Goal: Task Accomplishment & Management: Complete application form

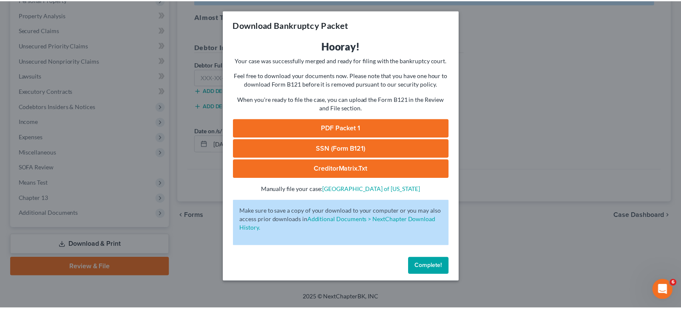
scroll to position [158, 0]
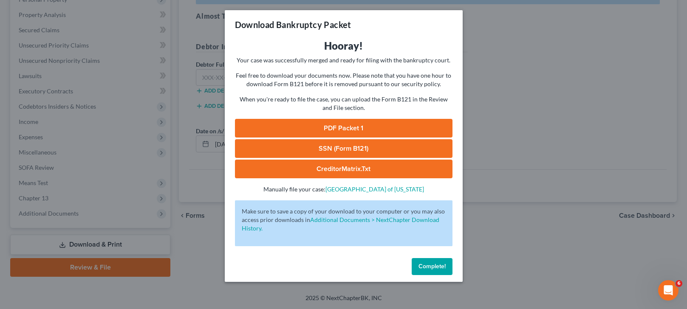
click at [422, 268] on span "Complete!" at bounding box center [431, 266] width 27 height 7
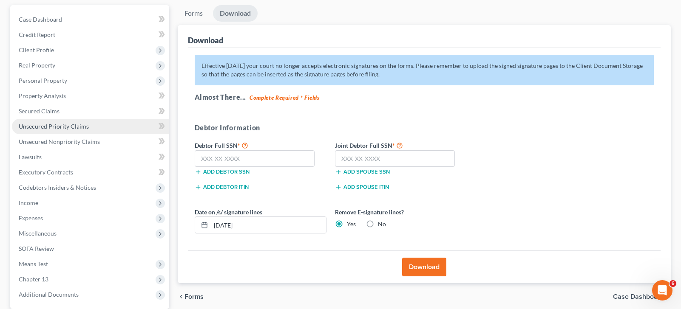
scroll to position [73, 0]
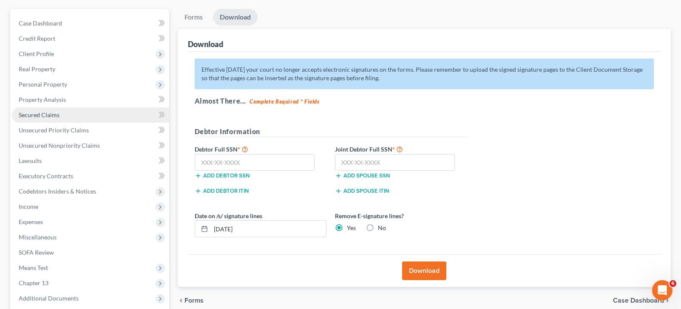
click at [45, 119] on link "Secured Claims" at bounding box center [90, 114] width 157 height 15
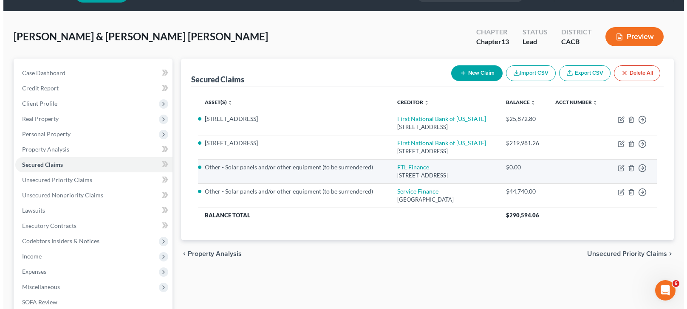
scroll to position [42, 0]
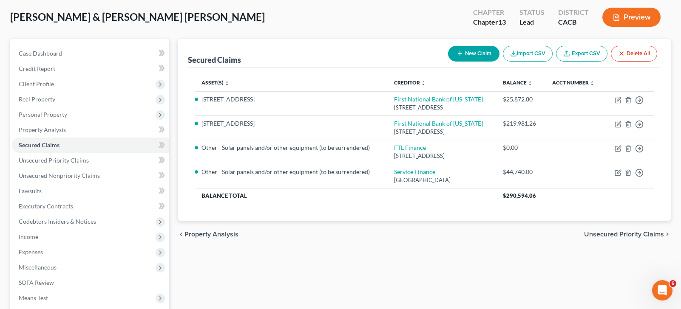
click at [485, 56] on button "New Claim" at bounding box center [473, 54] width 51 height 16
select select "0"
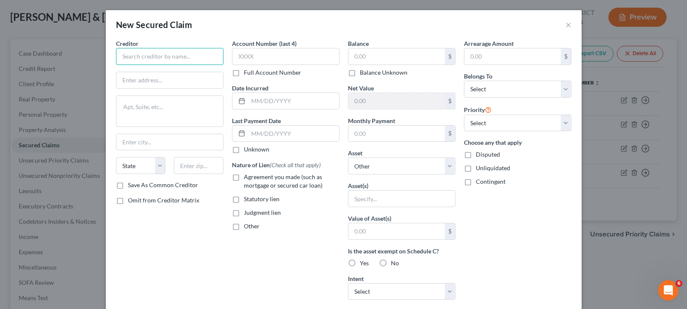
click at [200, 56] on input "text" at bounding box center [169, 56] width 107 height 17
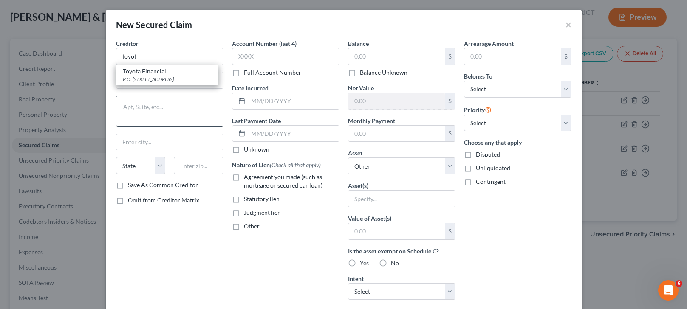
click at [154, 77] on div "P.O. [STREET_ADDRESS]" at bounding box center [167, 79] width 88 height 7
type input "Toyota Financial"
type input "P.O. Box 15012"
type input "[PERSON_NAME]"
select select "3"
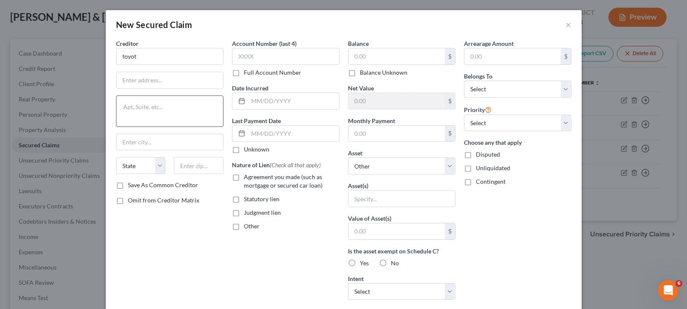
type input "85244-5012"
click at [170, 81] on input "P.O. Box 15012" at bounding box center [169, 80] width 107 height 16
type input "P.O. Box 94305"
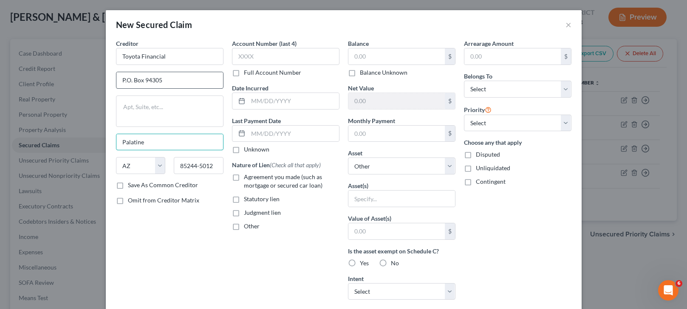
type input "Palatine"
select select "14"
type input "60094-4302"
click at [178, 58] on input "Toyota Financial" at bounding box center [169, 56] width 107 height 17
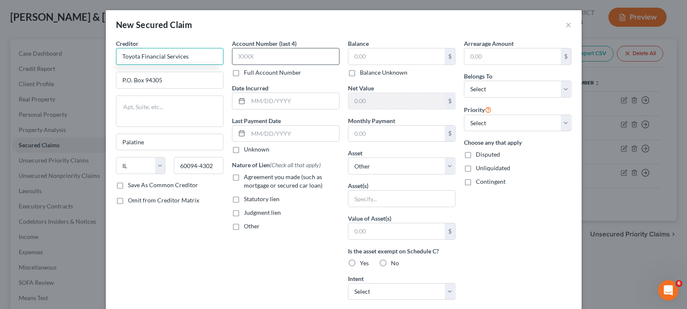
type input "Toyota Financial Services"
click at [270, 58] on input "text" at bounding box center [285, 56] width 107 height 17
type input "8897"
click at [274, 99] on input "text" at bounding box center [293, 101] width 91 height 16
type input "[DATE]"
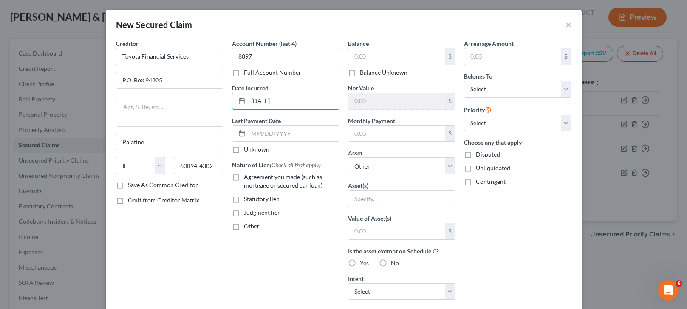
click at [244, 176] on label "Agreement you made (such as mortgage or secured car loan)" at bounding box center [292, 181] width 96 height 17
click at [247, 176] on input "Agreement you made (such as mortgage or secured car loan)" at bounding box center [250, 176] width 6 height 6
checkbox input "true"
drag, startPoint x: 373, startPoint y: 169, endPoint x: 373, endPoint y: 174, distance: 5.1
click at [373, 169] on select "Select Other Multiple Assets Jewelry - Wedding bands, rings, necklaces. - $1500…" at bounding box center [401, 166] width 107 height 17
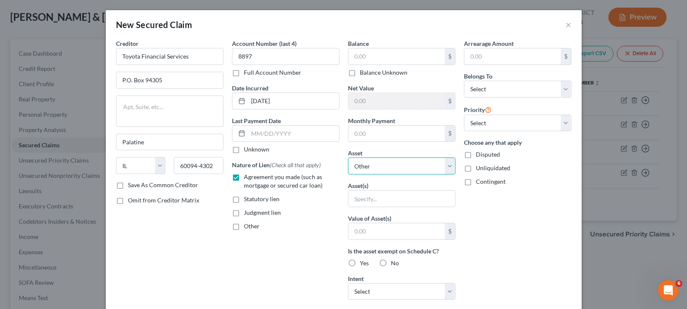
select select "11"
click at [348, 158] on select "Select Other Multiple Assets Jewelry - Wedding bands, rings, necklaces. - $1500…" at bounding box center [401, 166] width 107 height 17
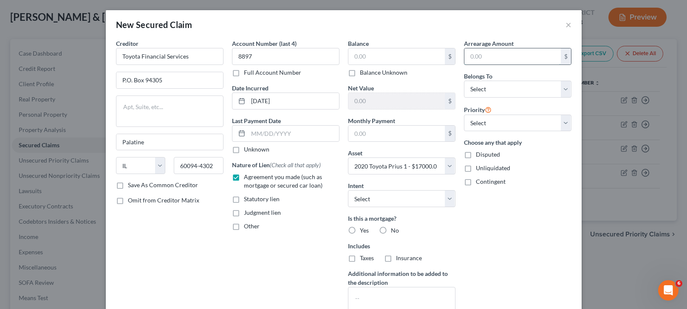
click at [497, 59] on input "text" at bounding box center [512, 56] width 96 height 16
click at [491, 88] on select "Select Debtor 1 Only Debtor 2 Only Debtor 1 And Debtor 2 Only At Least One Of T…" at bounding box center [517, 89] width 107 height 17
select select "4"
click at [464, 81] on select "Select Debtor 1 Only Debtor 2 Only Debtor 1 And Debtor 2 Only At Least One Of T…" at bounding box center [517, 89] width 107 height 17
click at [491, 126] on select "Select 1st 2nd 3rd 4th 5th 6th 7th 8th 9th 10th 11th 12th 13th 14th 15th 16th 1…" at bounding box center [517, 123] width 107 height 17
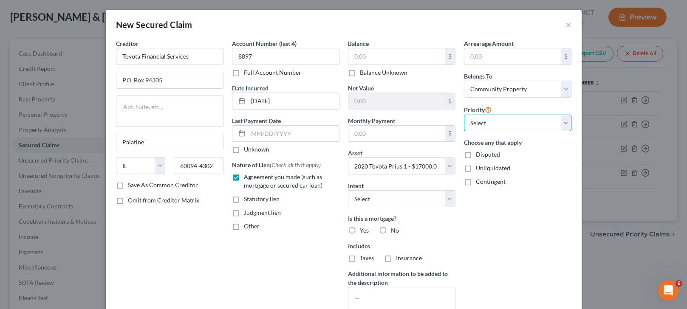
select select "0"
click at [464, 115] on select "Select 1st 2nd 3rd 4th 5th 6th 7th 8th 9th 10th 11th 12th 13th 14th 15th 16th 1…" at bounding box center [517, 123] width 107 height 17
click at [386, 203] on select "Select Surrender Redeem Reaffirm Avoid Other" at bounding box center [401, 198] width 107 height 17
select select "4"
click at [348, 190] on select "Select Surrender Redeem Reaffirm Avoid Other" at bounding box center [401, 198] width 107 height 17
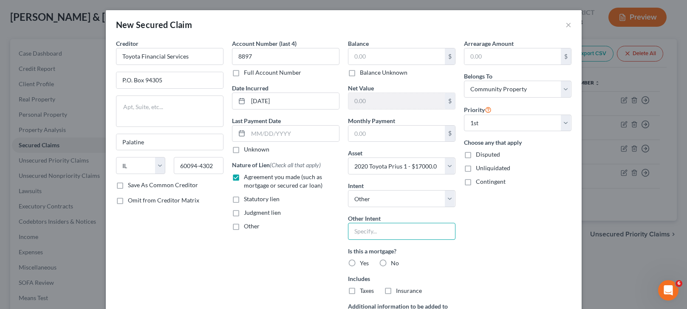
click at [370, 233] on input "text" at bounding box center [401, 231] width 107 height 17
type input "Pay and retain"
click at [485, 247] on div "Arrearage Amount $ Belongs To * Select Debtor 1 Only Debtor 2 Only Debtor 1 And…" at bounding box center [518, 198] width 116 height 319
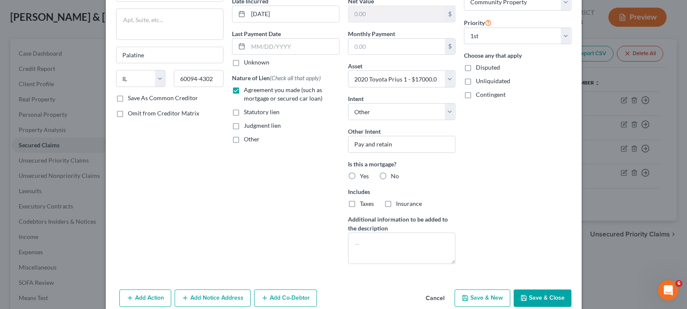
scroll to position [102, 0]
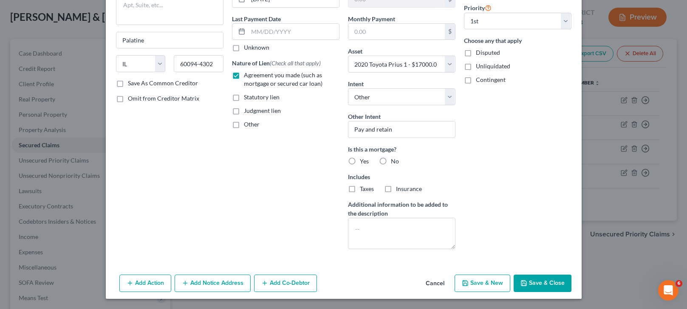
click at [542, 282] on button "Save & Close" at bounding box center [543, 284] width 58 height 18
select select
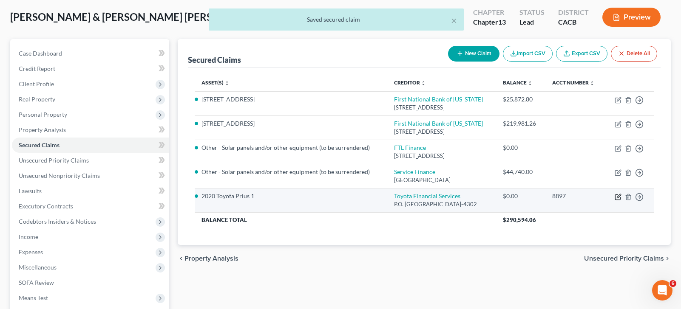
click at [618, 201] on icon "button" at bounding box center [617, 197] width 7 height 7
select select "14"
select select "11"
select select "4"
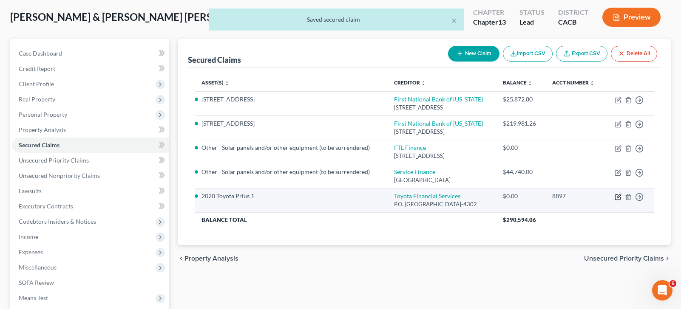
select select "0"
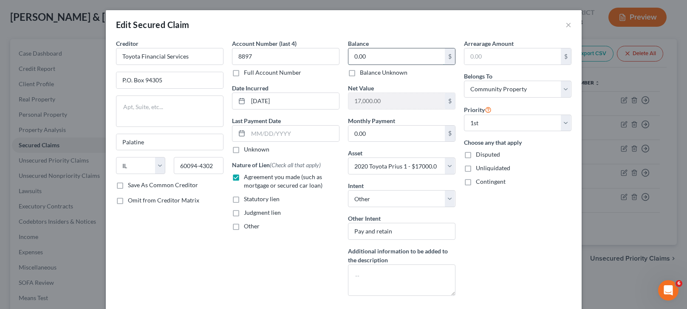
click at [378, 54] on input "0.00" at bounding box center [396, 56] width 96 height 16
type input "2,847.11"
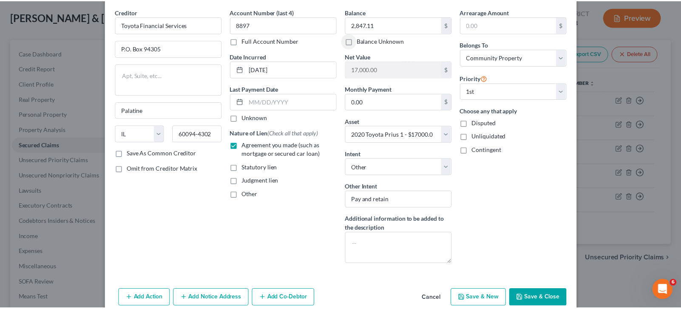
scroll to position [71, 0]
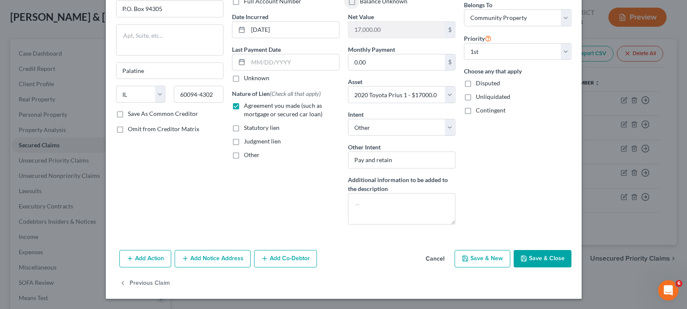
drag, startPoint x: 541, startPoint y: 262, endPoint x: 511, endPoint y: 201, distance: 68.2
click at [539, 257] on button "Save & Close" at bounding box center [543, 259] width 58 height 18
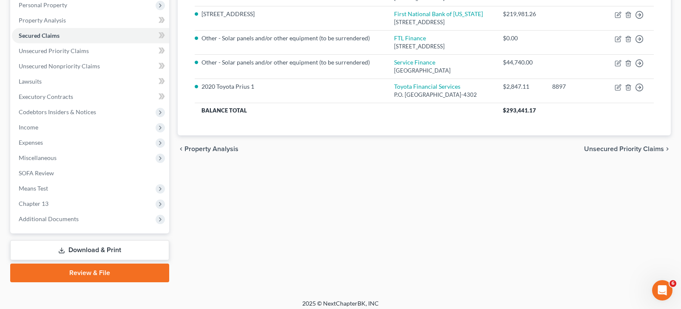
scroll to position [158, 0]
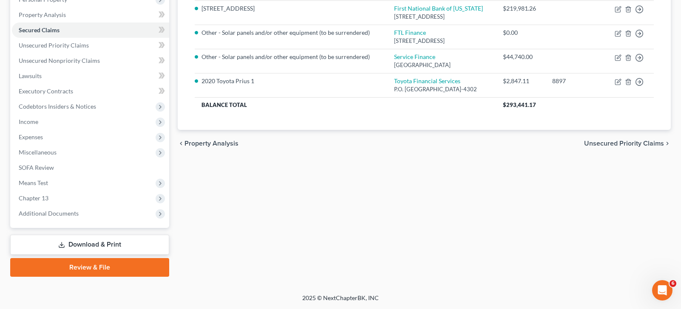
click at [94, 242] on link "Download & Print" at bounding box center [89, 245] width 159 height 20
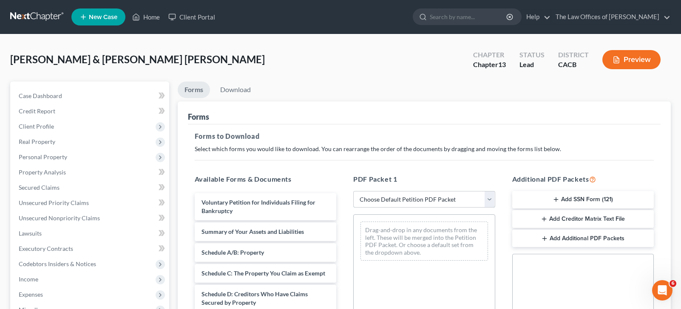
click at [436, 197] on select "Choose Default Petition PDF Packet Complete Bankruptcy Petition (all forms and …" at bounding box center [424, 199] width 142 height 17
select select "0"
click at [353, 191] on select "Choose Default Petition PDF Packet Complete Bankruptcy Petition (all forms and …" at bounding box center [424, 199] width 142 height 17
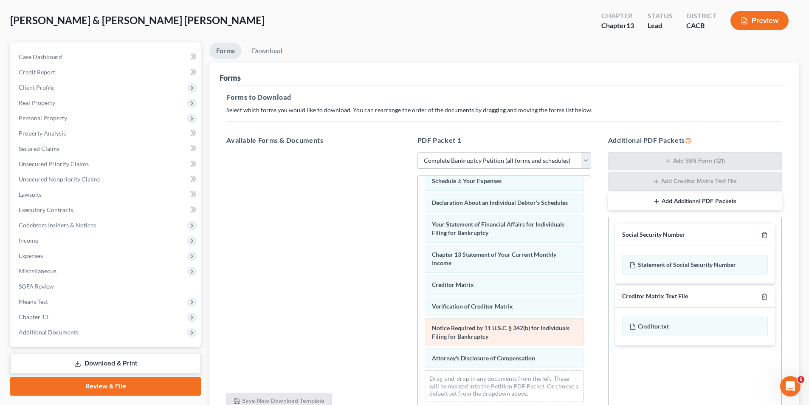
scroll to position [121, 0]
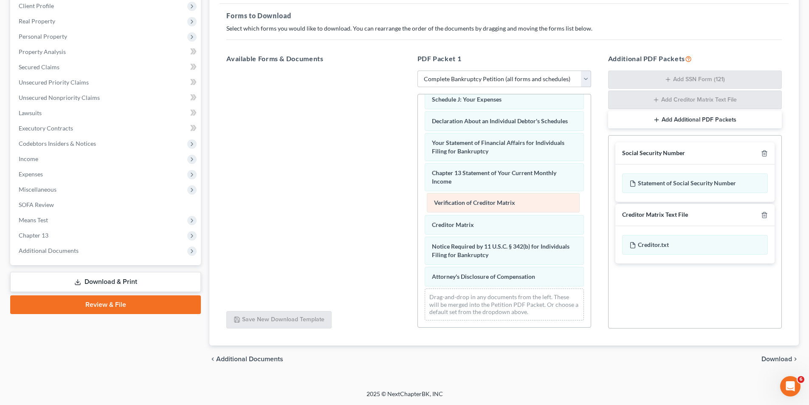
drag, startPoint x: 472, startPoint y: 224, endPoint x: 474, endPoint y: 200, distance: 23.8
click at [474, 199] on div "Verification of Creditor Matrix Voluntary Petition for Individuals Filing for B…" at bounding box center [504, 94] width 173 height 465
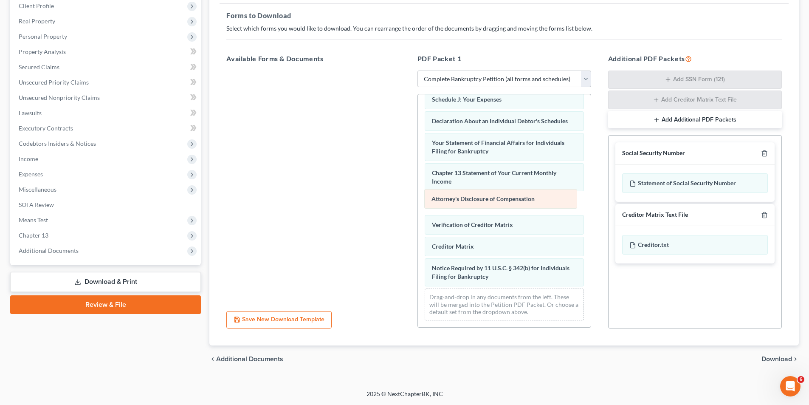
drag, startPoint x: 474, startPoint y: 279, endPoint x: 474, endPoint y: 202, distance: 76.5
click at [474, 202] on div "Attorney's Disclosure of Compensation Voluntary Petition for Individuals Filing…" at bounding box center [504, 94] width 173 height 465
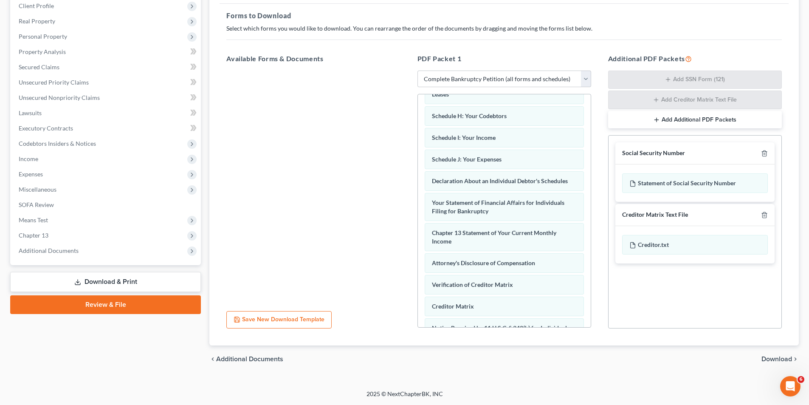
scroll to position [113, 0]
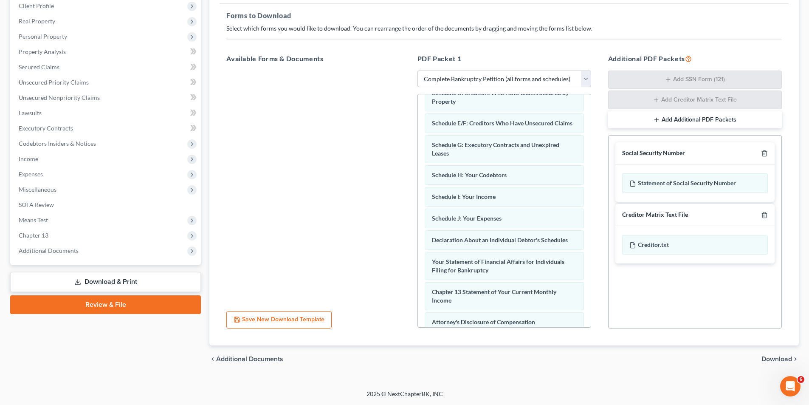
click at [686, 309] on span "Download" at bounding box center [777, 359] width 31 height 7
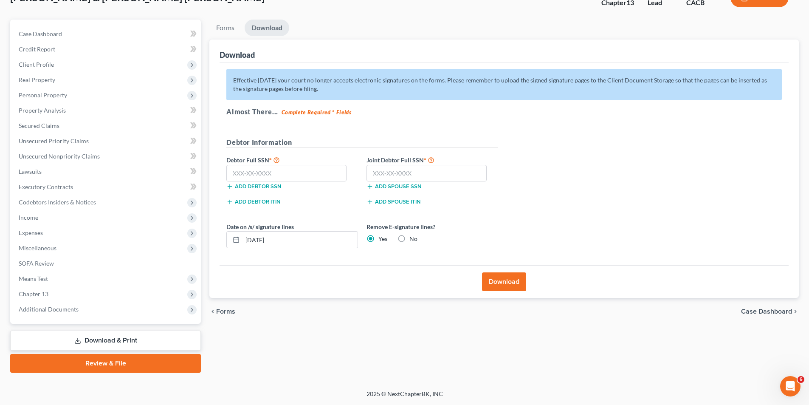
scroll to position [62, 0]
click at [261, 241] on input "[DATE]" at bounding box center [300, 240] width 115 height 16
type input "[DATE]"
click at [498, 283] on button "Download" at bounding box center [504, 281] width 44 height 19
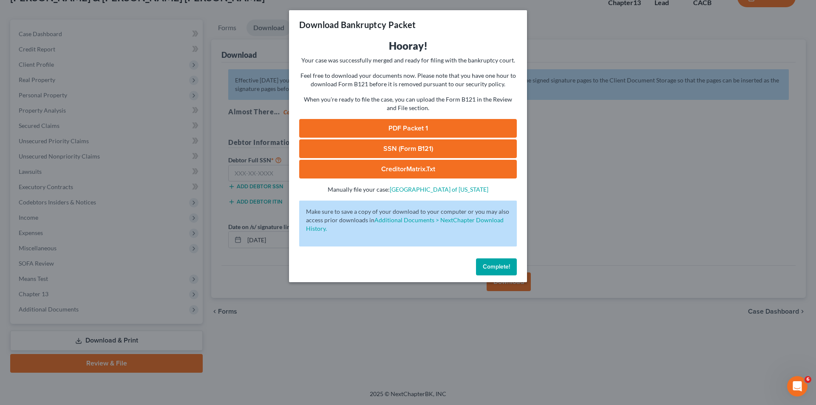
click at [641, 150] on div "Download Bankruptcy Packet Hooray! Your case was successfully merged and ready …" at bounding box center [408, 202] width 816 height 405
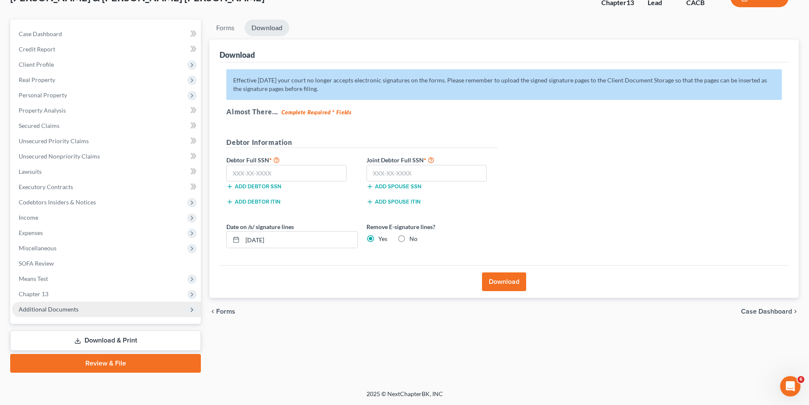
click at [60, 307] on span "Additional Documents" at bounding box center [49, 308] width 60 height 7
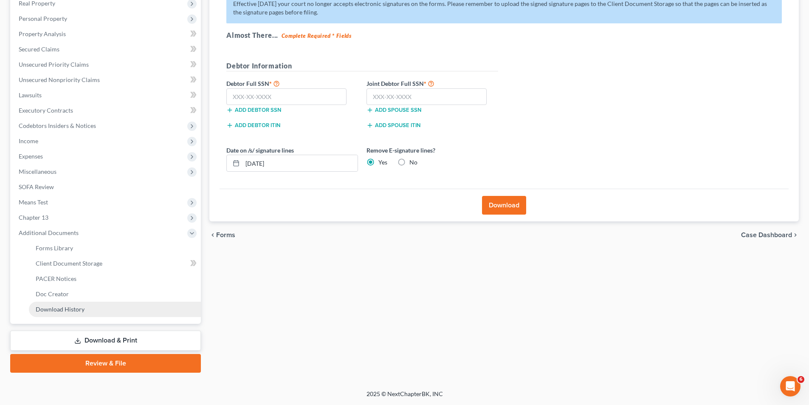
click at [74, 308] on span "Download History" at bounding box center [60, 308] width 49 height 7
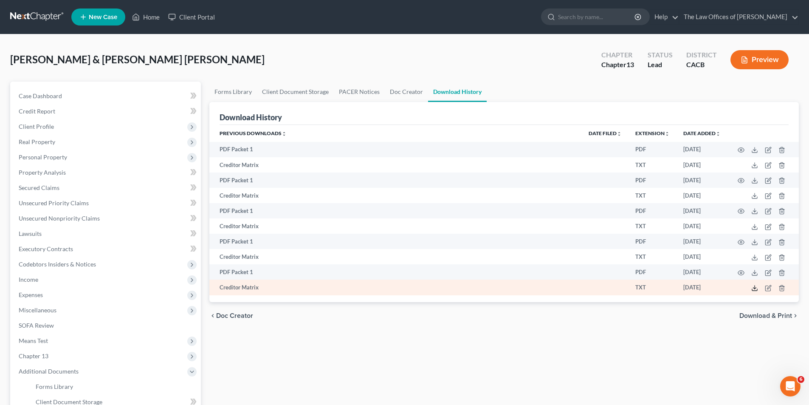
click at [686, 289] on icon at bounding box center [754, 288] width 7 height 7
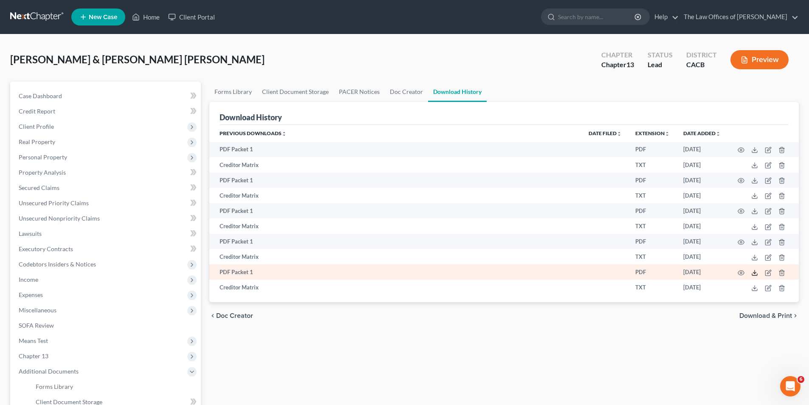
click at [686, 271] on icon at bounding box center [754, 272] width 7 height 7
